Goal: Complete application form

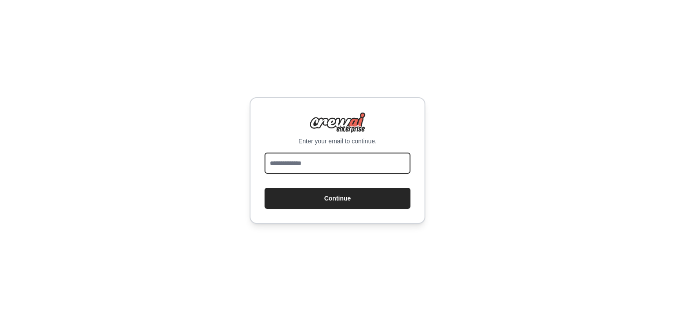
click at [317, 166] on input "email" at bounding box center [338, 163] width 146 height 21
type input "**********"
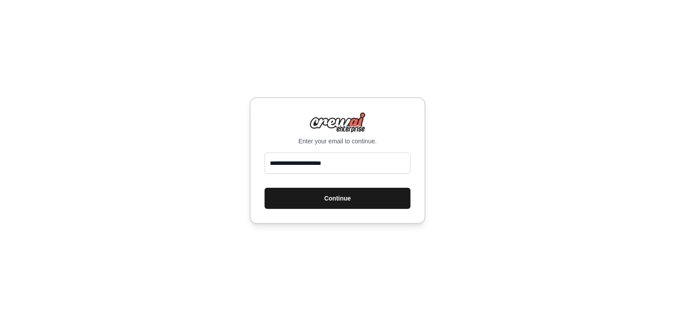
click at [313, 194] on button "Continue" at bounding box center [338, 198] width 146 height 21
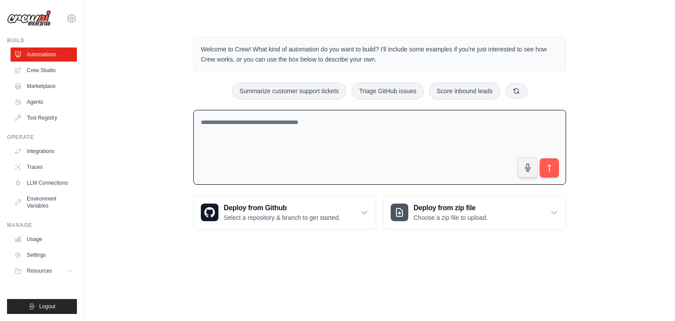
click at [276, 128] on textarea at bounding box center [379, 147] width 373 height 75
